Goal: Task Accomplishment & Management: Complete application form

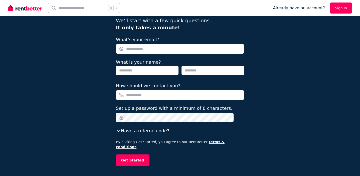
scroll to position [49, 0]
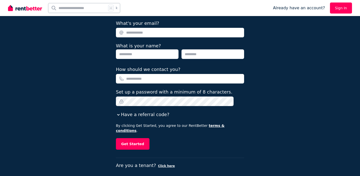
click at [146, 162] on p "Are you a tenant? Click here" at bounding box center [180, 165] width 128 height 7
drag, startPoint x: 123, startPoint y: 159, endPoint x: 147, endPoint y: 158, distance: 24.1
click at [147, 162] on p "Are you a tenant? Click here" at bounding box center [180, 165] width 128 height 7
click at [87, 5] on input "text" at bounding box center [77, 8] width 58 height 10
type input "*******"
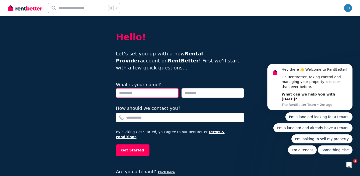
click at [130, 88] on input "text" at bounding box center [147, 93] width 63 height 10
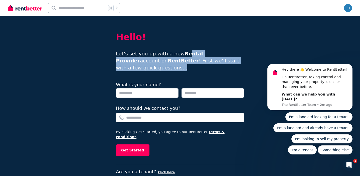
drag, startPoint x: 181, startPoint y: 54, endPoint x: 183, endPoint y: 66, distance: 11.5
click at [183, 66] on div "Hello! Let’s set you up with a new Rental Provider account on RentBetter ! Firs…" at bounding box center [180, 101] width 128 height 171
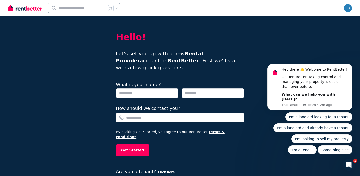
click at [160, 170] on button "Click here" at bounding box center [166, 172] width 17 height 4
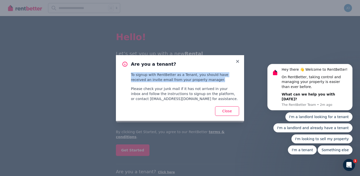
drag, startPoint x: 211, startPoint y: 82, endPoint x: 209, endPoint y: 68, distance: 13.9
click at [209, 68] on div "Are you a tenant? To signup with RentBetter as a Tenant, you should have receiv…" at bounding box center [184, 81] width 107 height 40
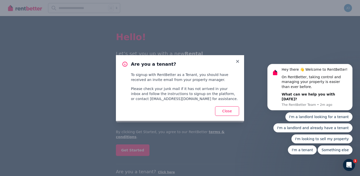
click at [240, 59] on div "Are you a tenant? To signup with RentBetter as a Tenant, you should have receiv…" at bounding box center [180, 78] width 128 height 46
click at [236, 62] on icon at bounding box center [237, 61] width 5 height 5
